Goal: Transaction & Acquisition: Purchase product/service

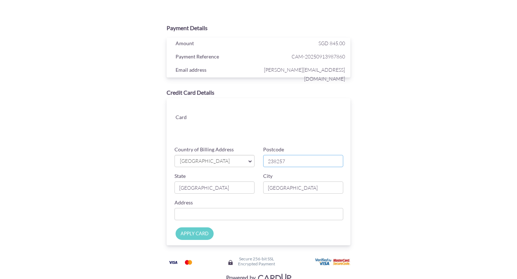
type input "238257"
type input "[STREET_ADDRESS][PERSON_NAME]"
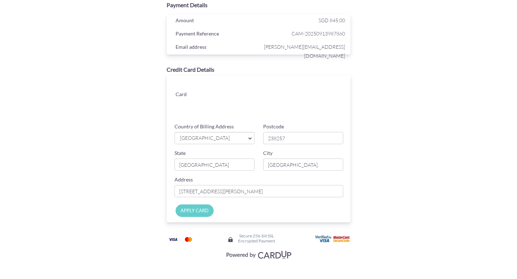
click at [184, 211] on input "APPLY CARD" at bounding box center [195, 211] width 38 height 13
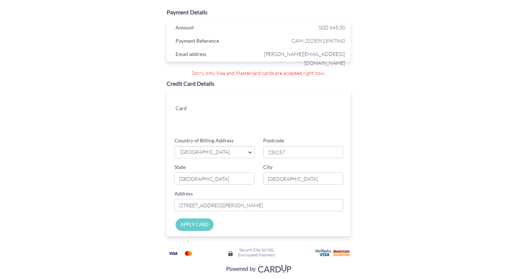
scroll to position [30, 0]
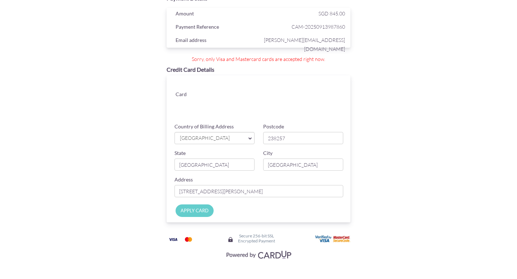
click at [192, 211] on input "Apply Card" at bounding box center [195, 211] width 38 height 13
type input "Applying..."
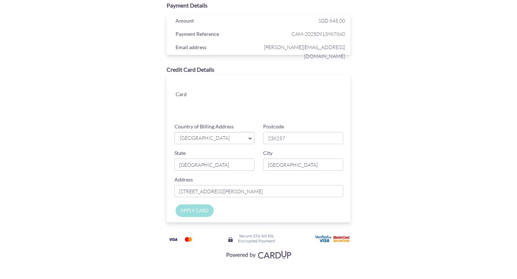
scroll to position [0, 0]
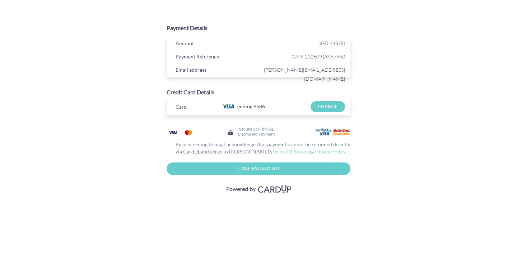
click at [274, 166] on input "Confirm and Pay" at bounding box center [259, 169] width 184 height 13
type input "Please wait..."
